Goal: Transaction & Acquisition: Purchase product/service

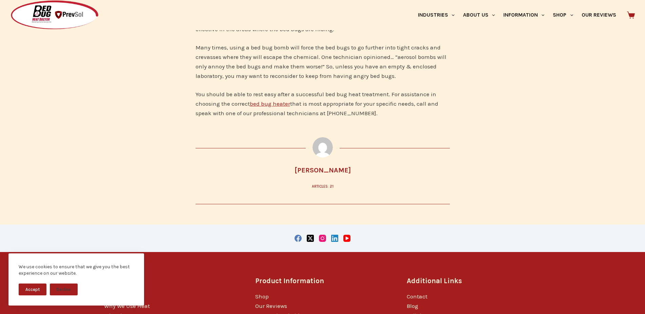
scroll to position [2593, 0]
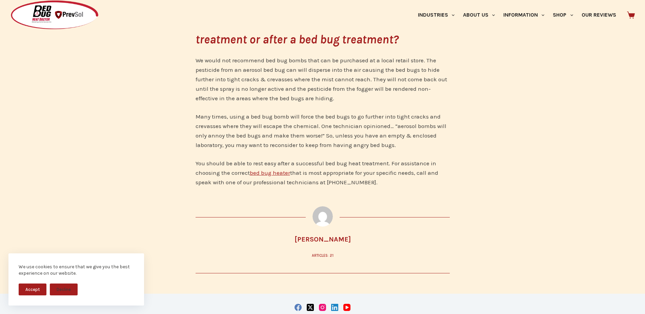
click at [263, 169] on link "bed bug heater" at bounding box center [270, 172] width 40 height 7
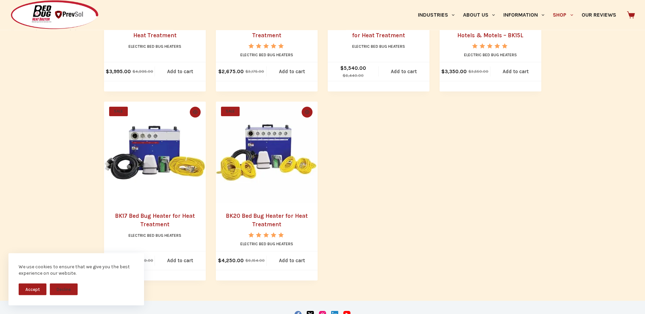
scroll to position [486, 0]
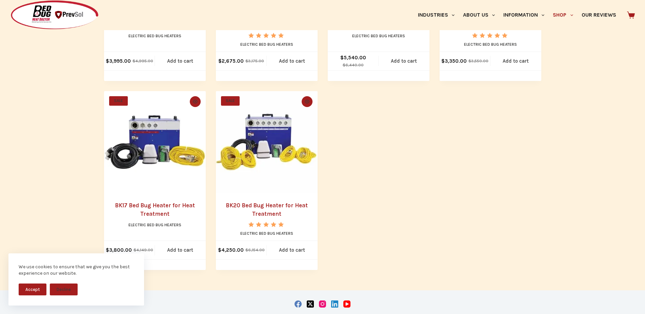
click at [263, 173] on img "BK20 Bed Bug Heater for Heat Treatment" at bounding box center [267, 142] width 102 height 102
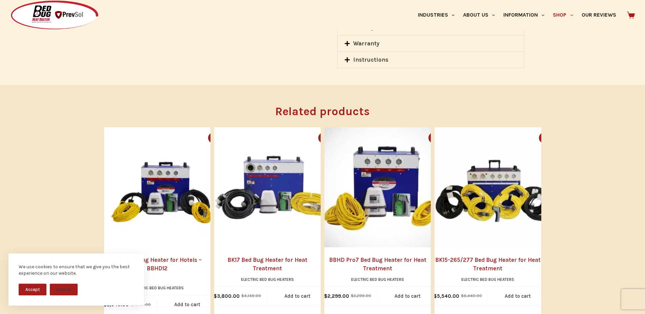
scroll to position [761, 0]
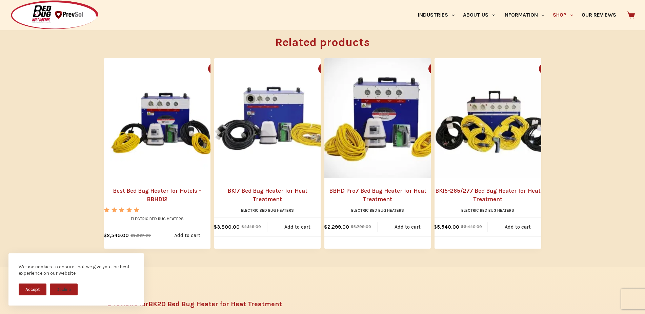
click at [166, 124] on img "Best Bed Bug Heater for Hotels - BBHD12" at bounding box center [164, 118] width 120 height 120
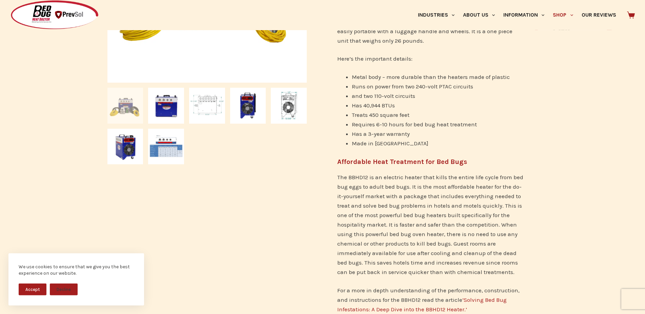
scroll to position [277, 0]
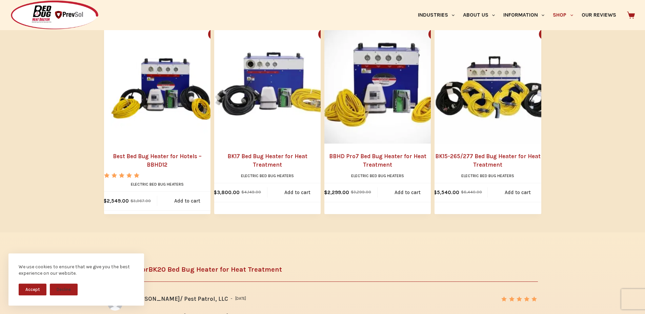
scroll to position [761, 0]
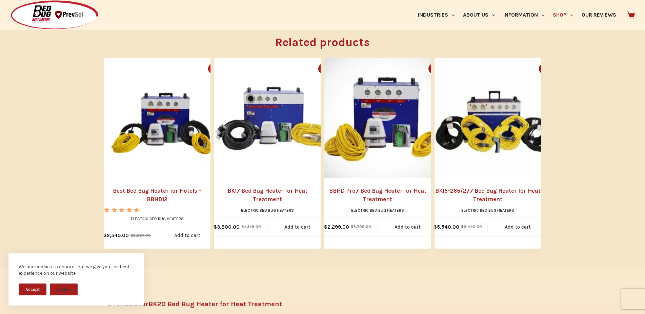
click at [264, 130] on img "BK17 Bed Bug Heater for Heat Treatment" at bounding box center [274, 118] width 120 height 120
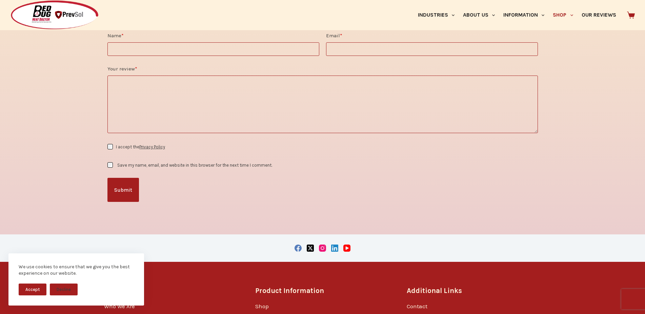
scroll to position [1072, 0]
